Goal: Check status

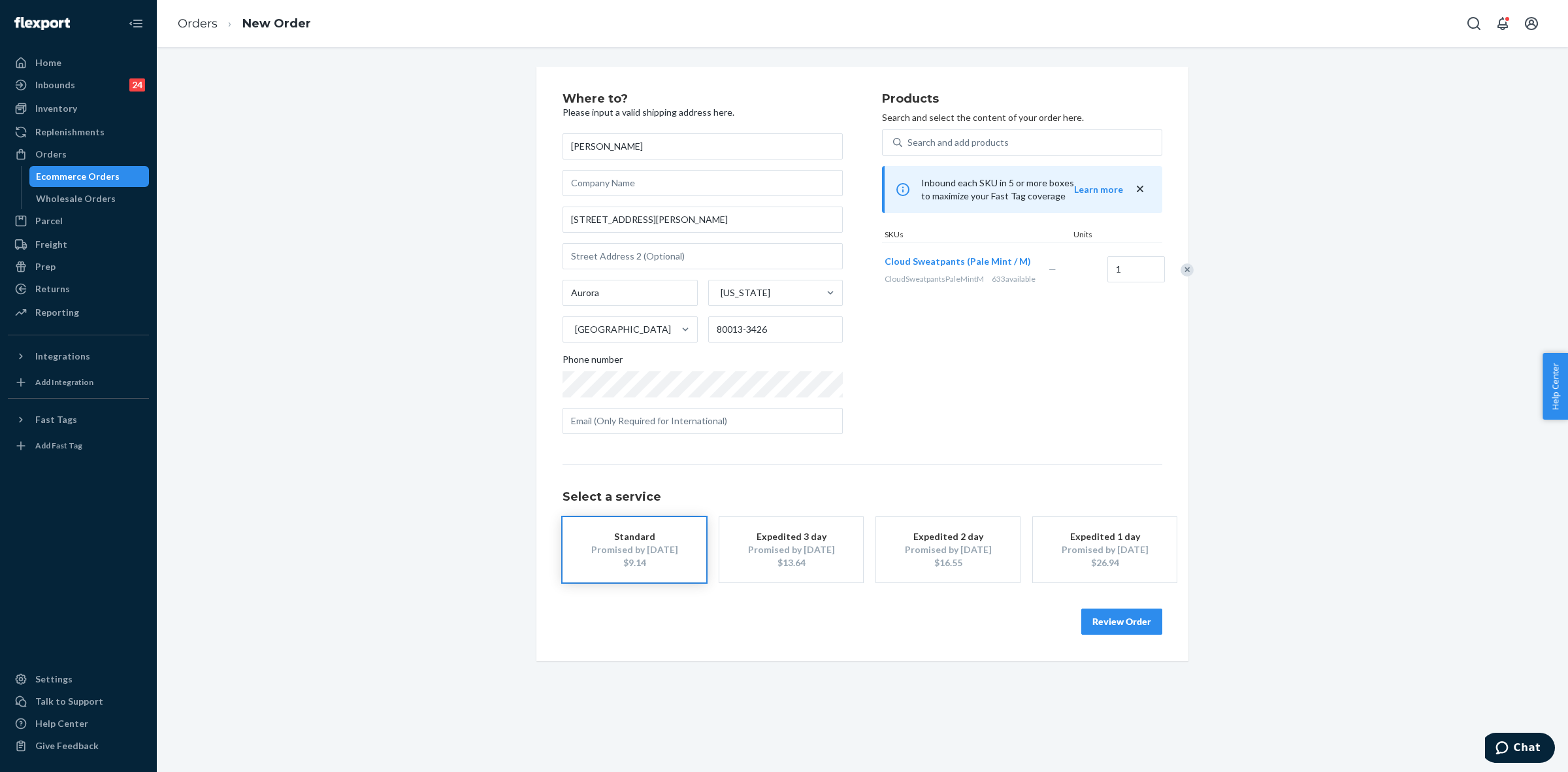
click at [1131, 623] on button "Review Order" at bounding box center [1122, 622] width 81 height 26
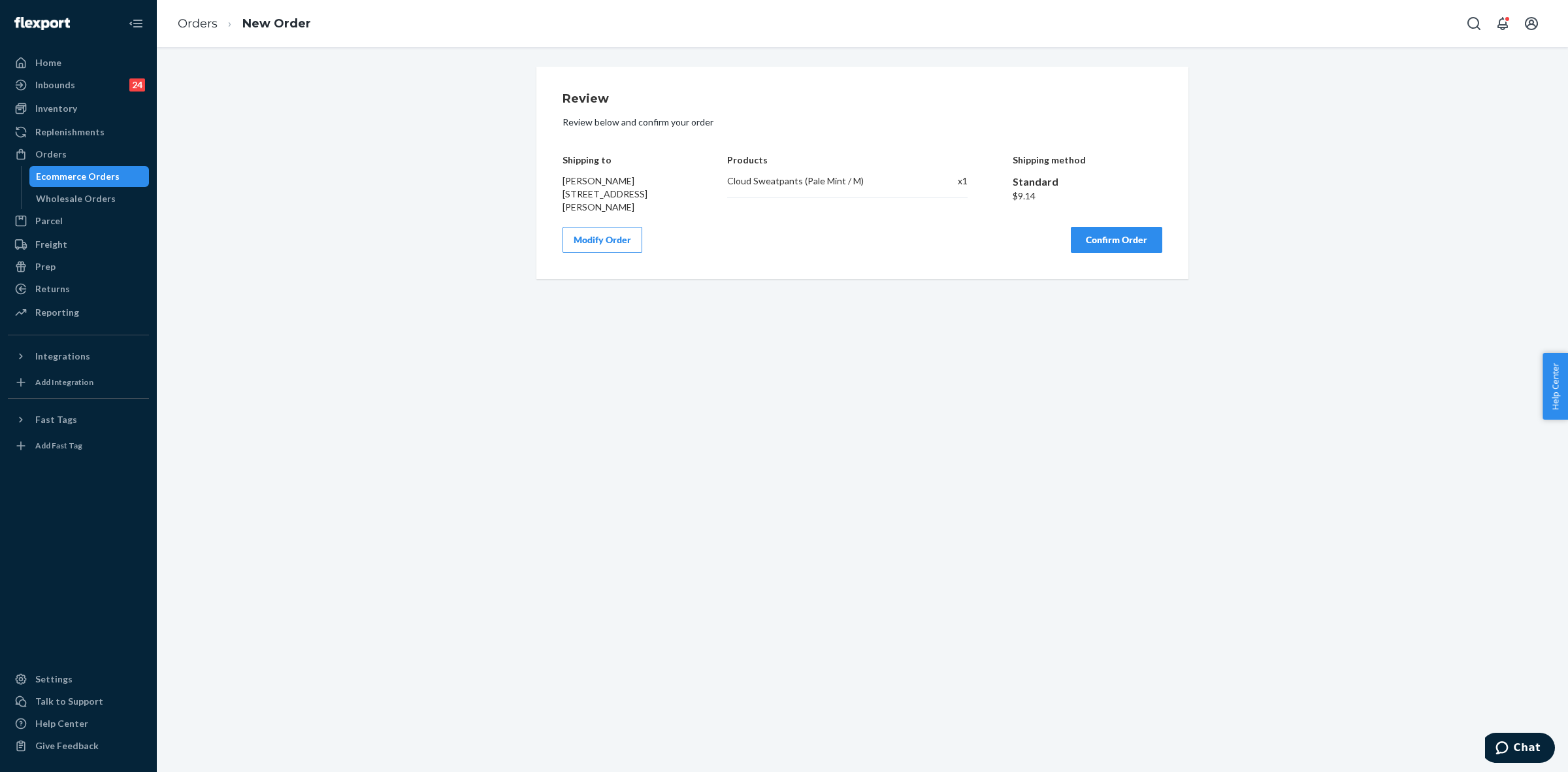
drag, startPoint x: 1116, startPoint y: 236, endPoint x: 1120, endPoint y: 406, distance: 170.0
click at [1116, 236] on button "Confirm Order" at bounding box center [1117, 240] width 91 height 26
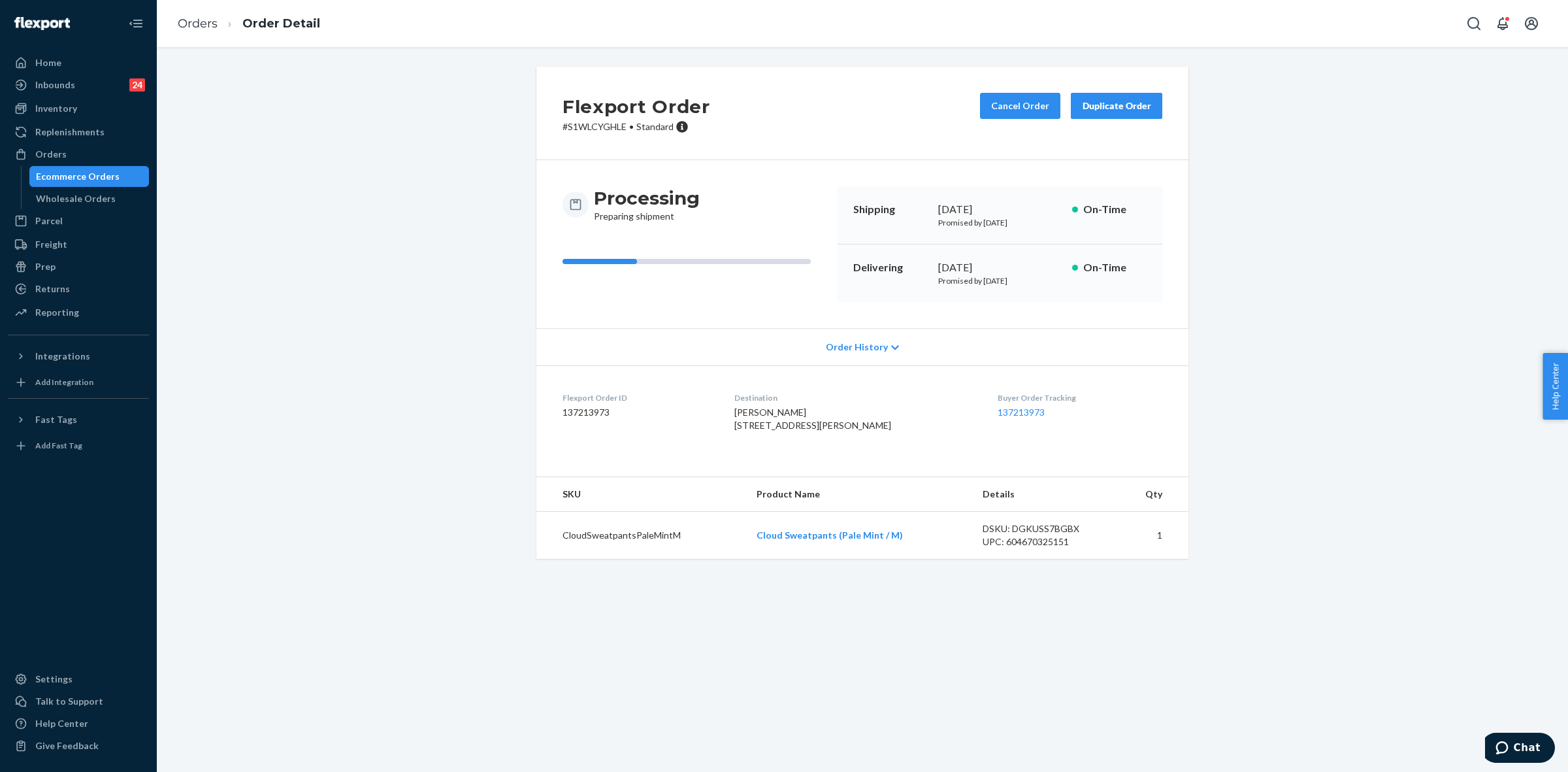
click at [589, 122] on p "# S1WLCYGHLE • Standard" at bounding box center [637, 126] width 148 height 13
copy p "S1WLCYGHLE"
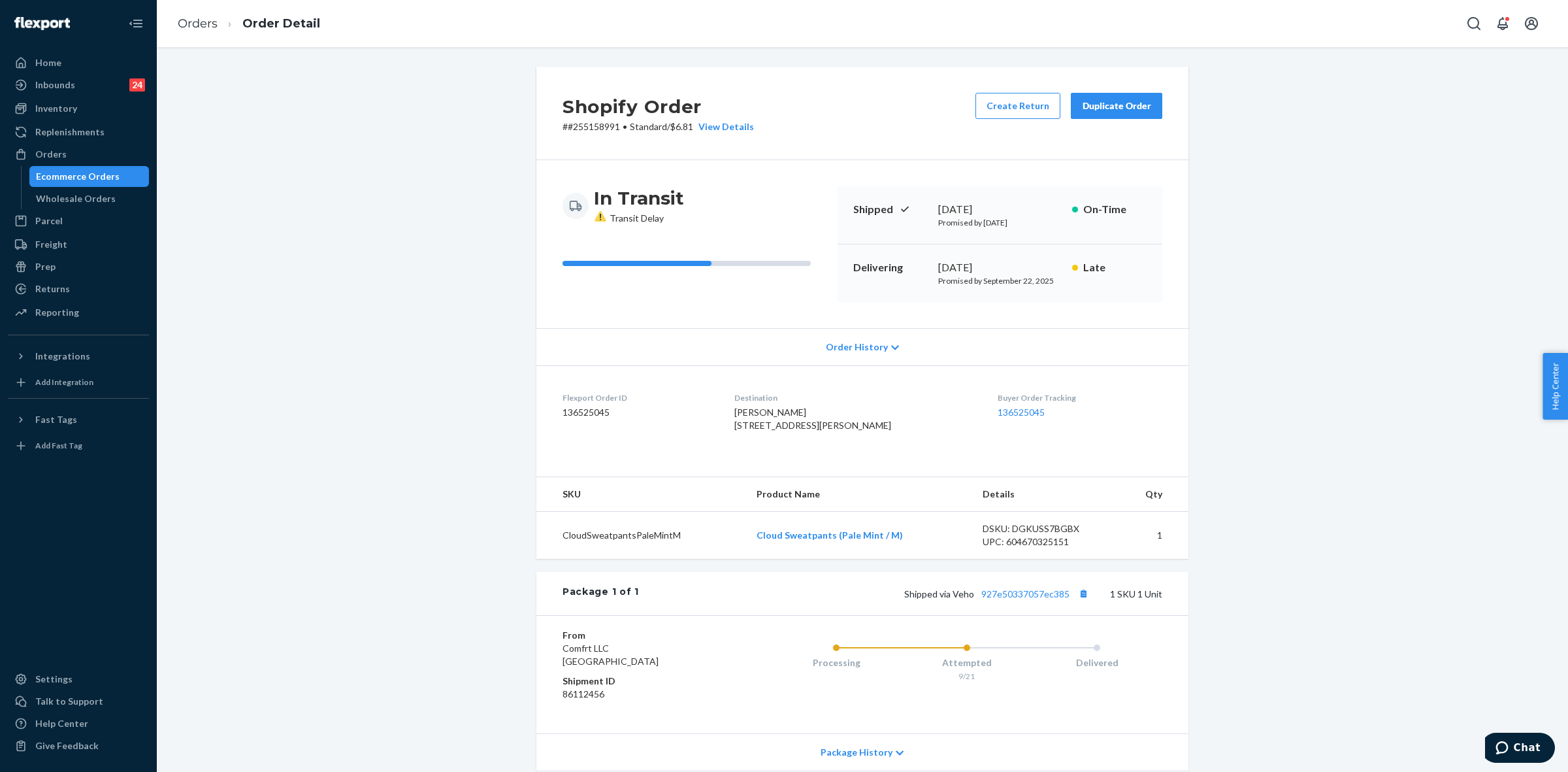
drag, startPoint x: 57, startPoint y: 147, endPoint x: 68, endPoint y: 170, distance: 25.5
click at [59, 146] on div "Orders" at bounding box center [78, 154] width 139 height 18
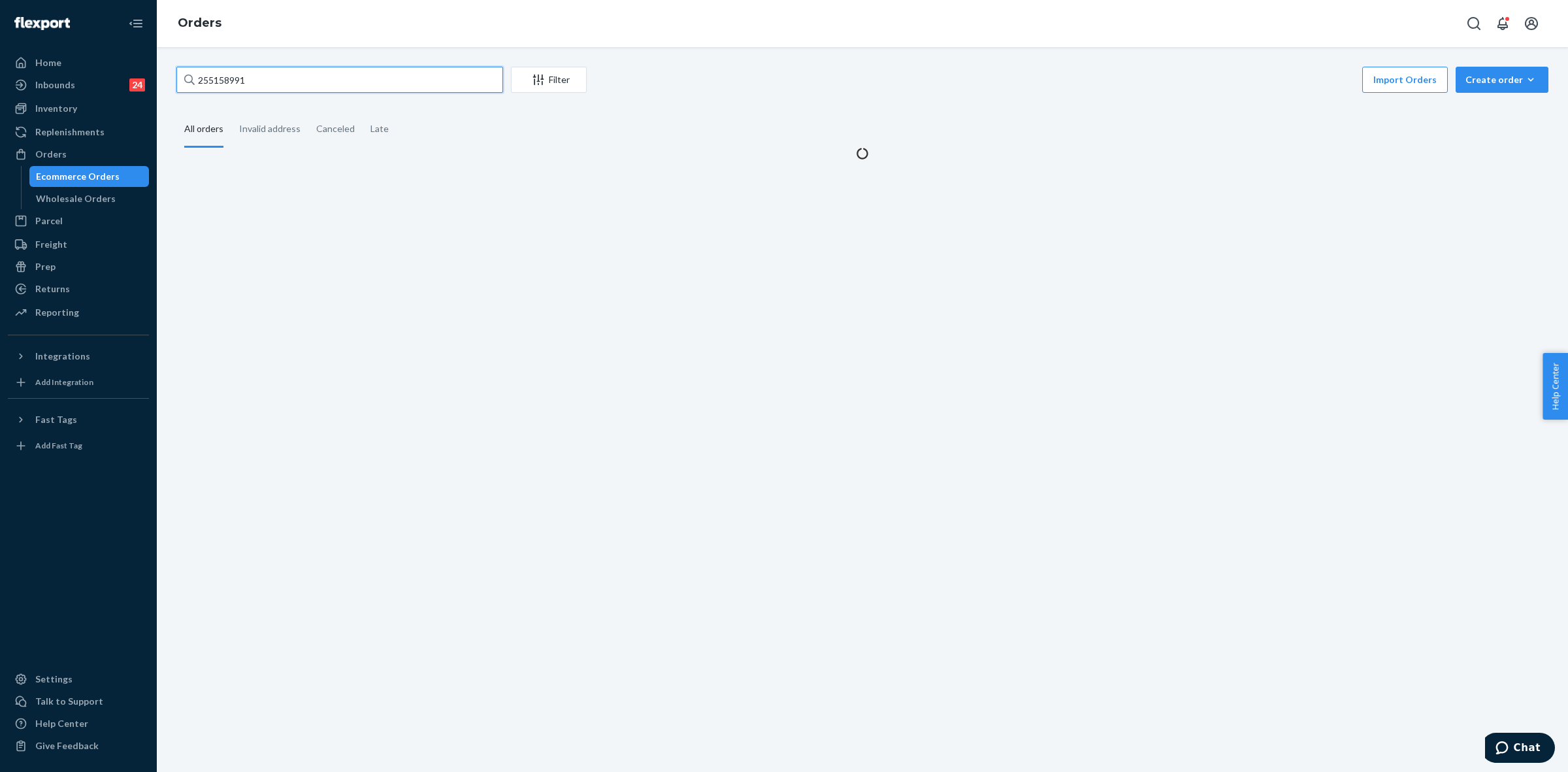
click at [227, 79] on input "255158991" at bounding box center [339, 79] width 327 height 26
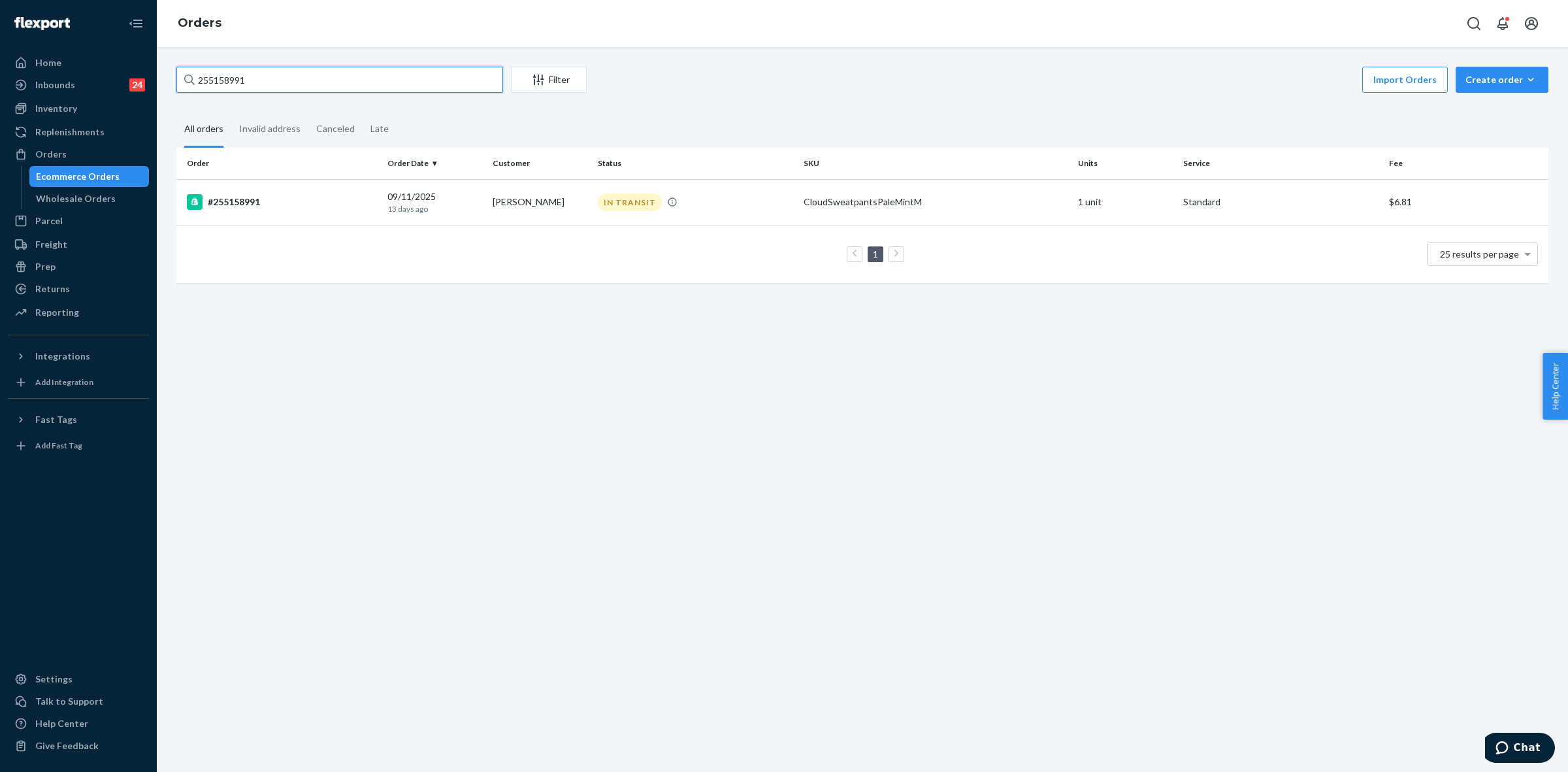
paste input "4168490"
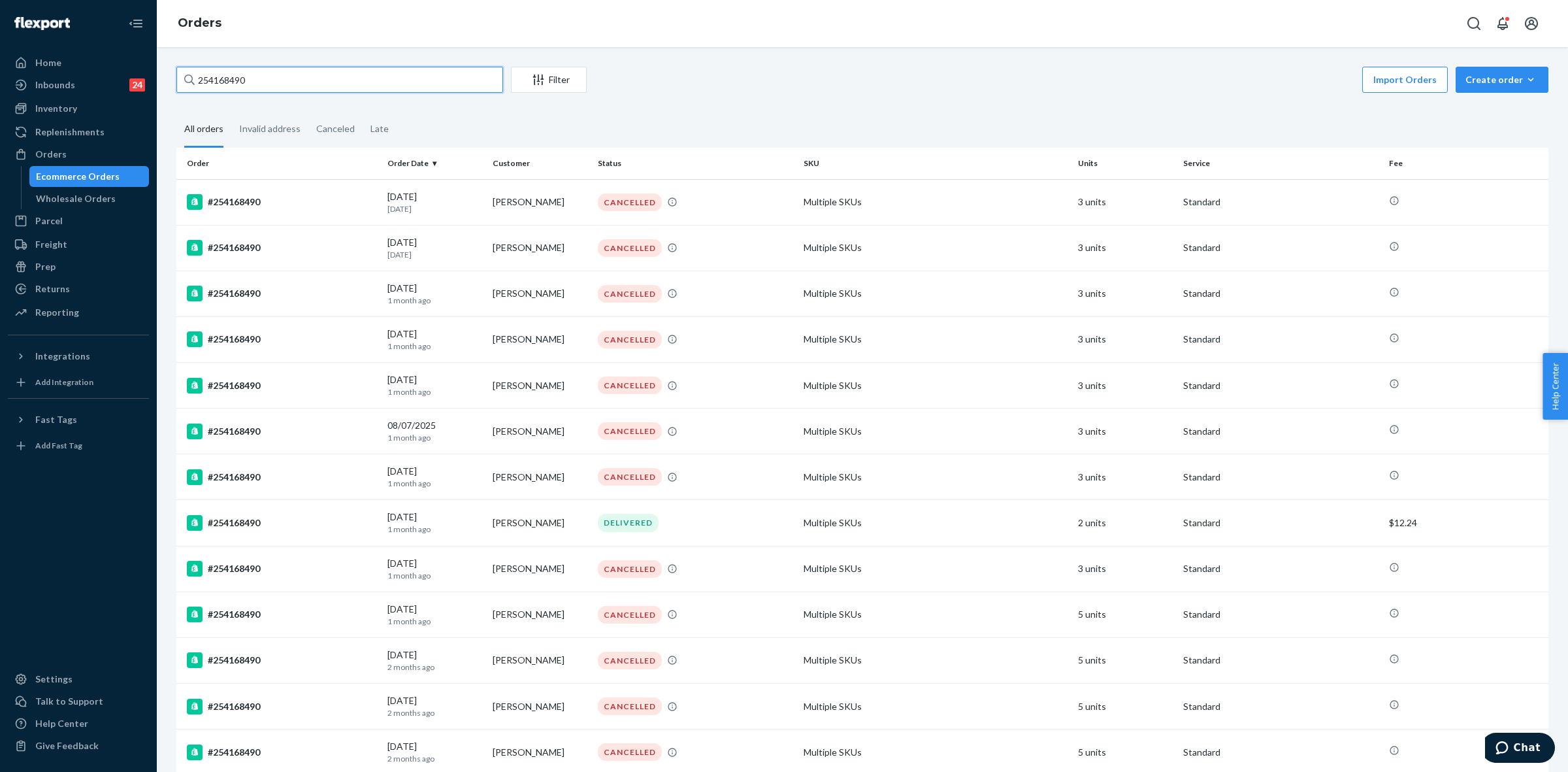
click at [206, 77] on input "254168490" at bounding box center [339, 79] width 327 height 26
paste input "5252336"
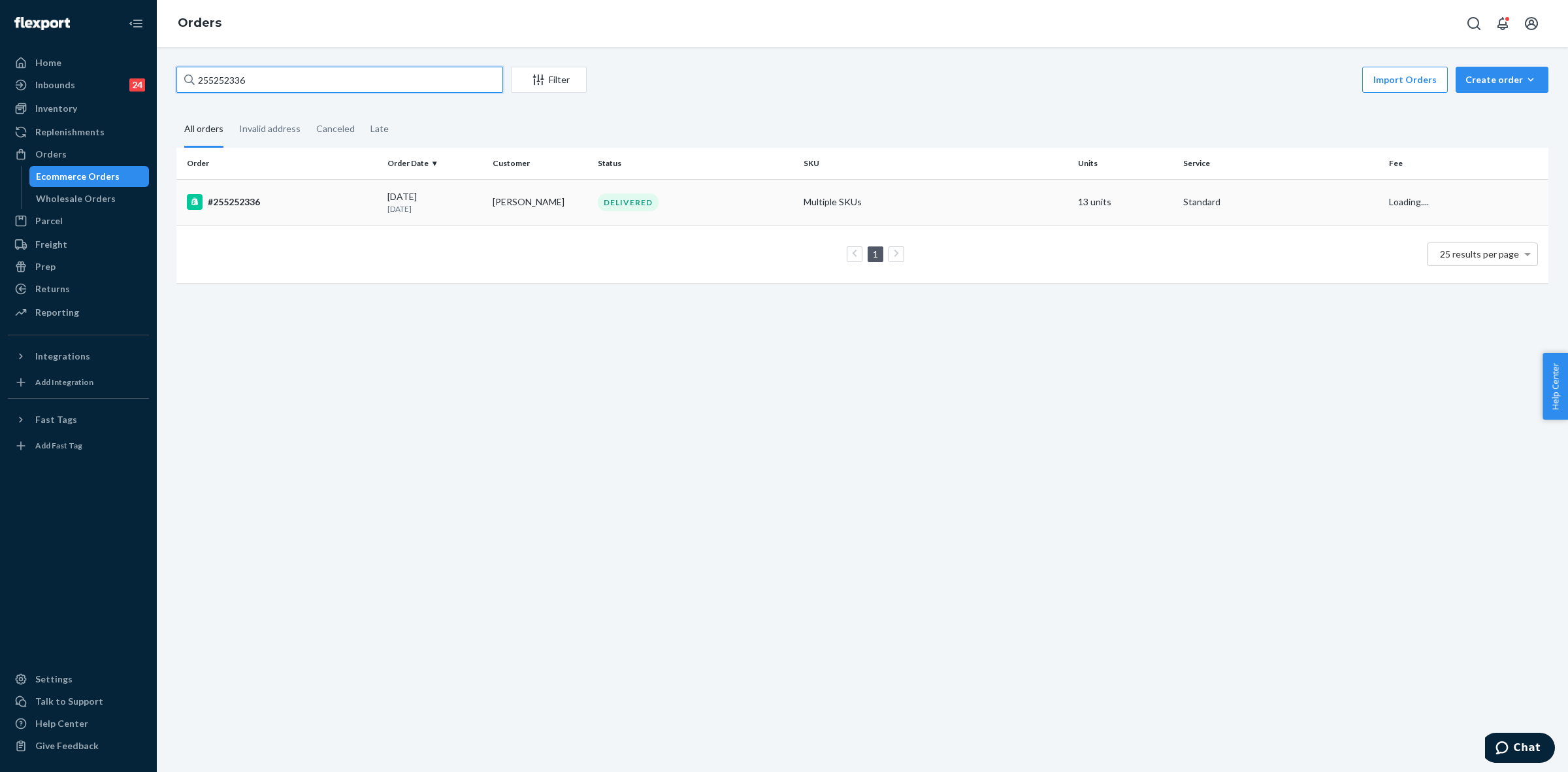
type input "255252336"
click at [681, 207] on div "DELIVERED" at bounding box center [696, 203] width 200 height 18
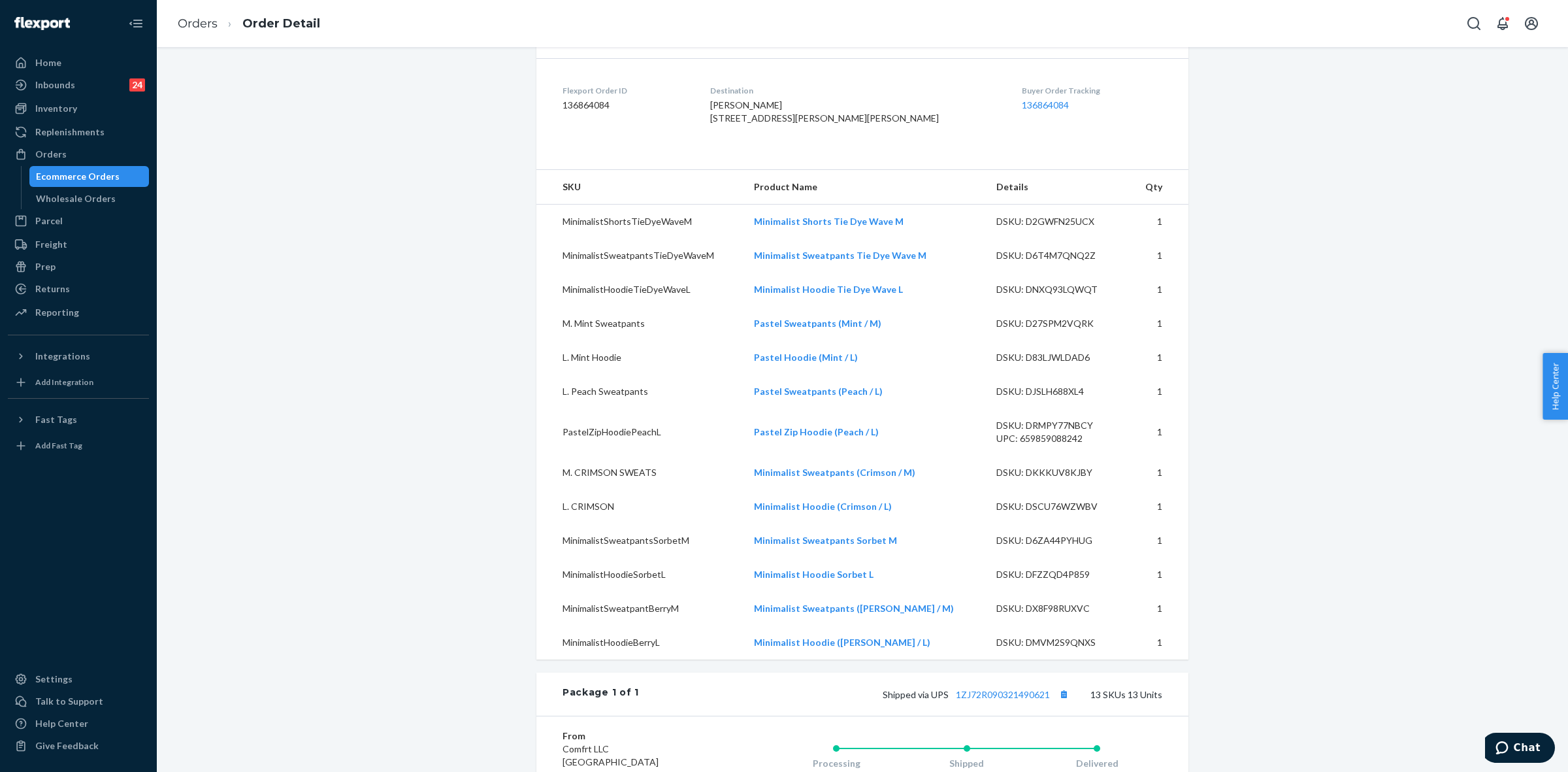
scroll to position [327, 0]
